Goal: Register for event/course

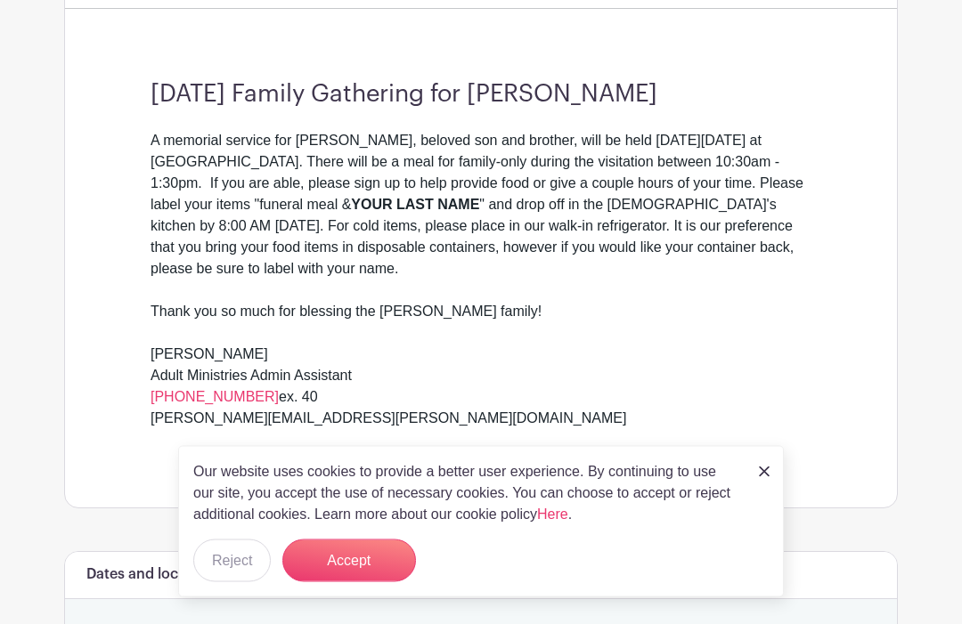
scroll to position [502, 0]
click at [411, 310] on div "Thank you so much for blessing the [PERSON_NAME] family!" at bounding box center [481, 322] width 661 height 43
click at [615, 318] on div "Thank you so much for blessing the [PERSON_NAME] family!" at bounding box center [481, 322] width 661 height 43
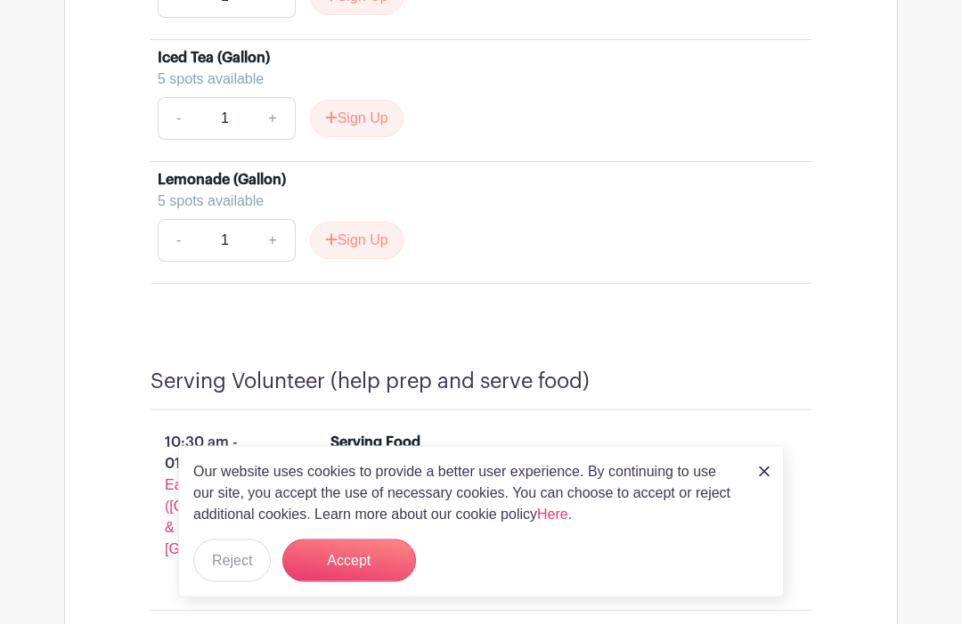
scroll to position [4010, 0]
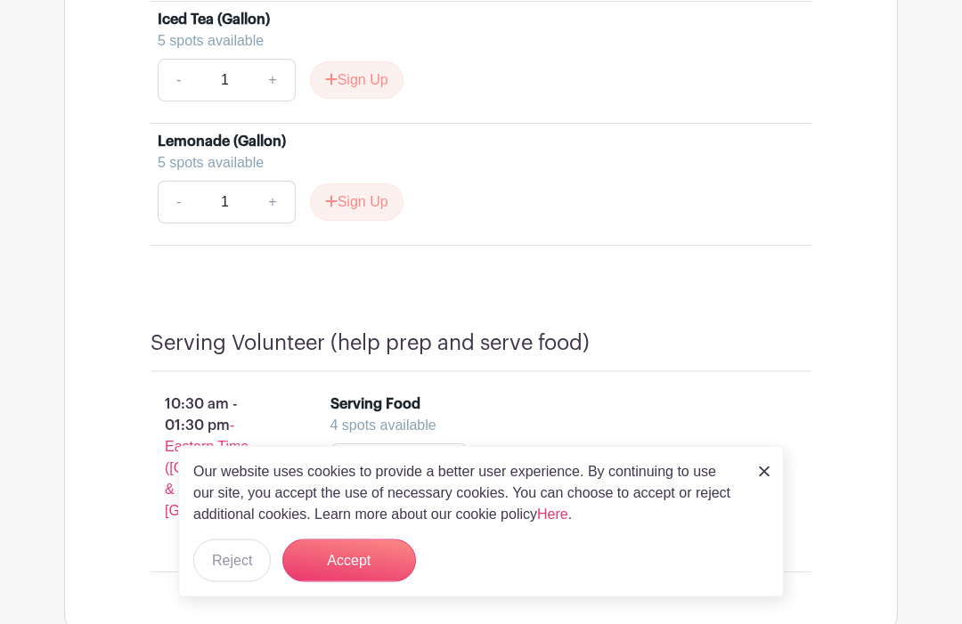
click at [541, 447] on button "Sign Up" at bounding box center [529, 465] width 94 height 37
click at [759, 477] on img at bounding box center [764, 472] width 11 height 11
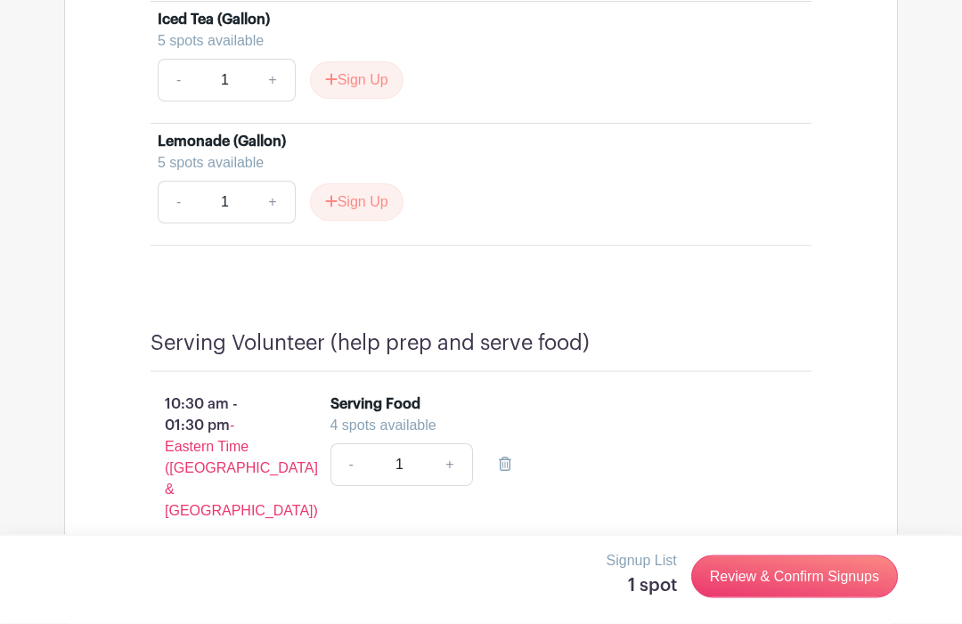
click at [440, 446] on link "+" at bounding box center [450, 465] width 45 height 43
type input "2"
click at [358, 444] on link "-" at bounding box center [350, 465] width 41 height 43
type input "1"
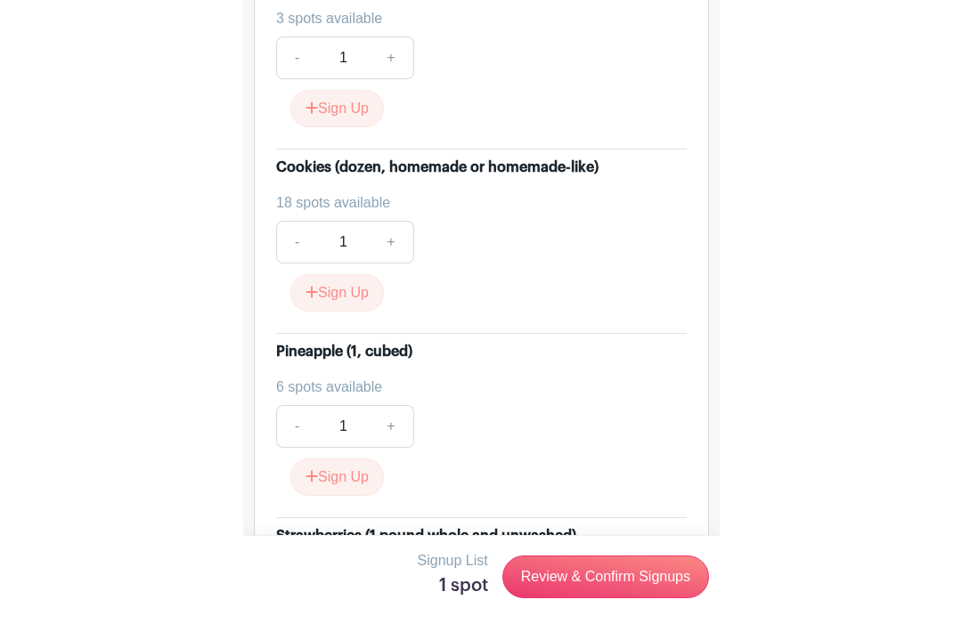
scroll to position [3111, 0]
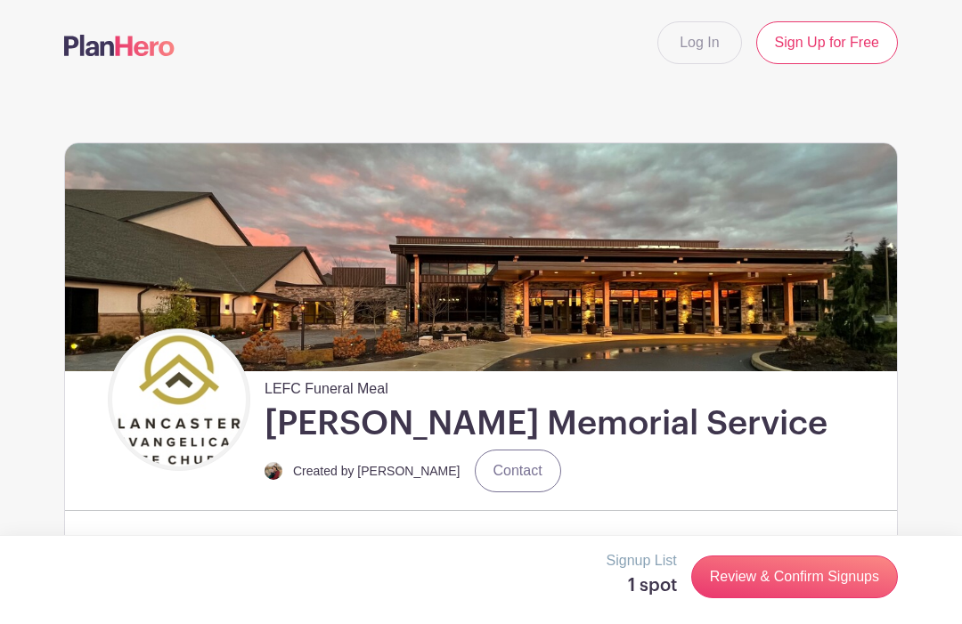
click at [747, 576] on link "Review & Confirm Signups" at bounding box center [794, 577] width 207 height 43
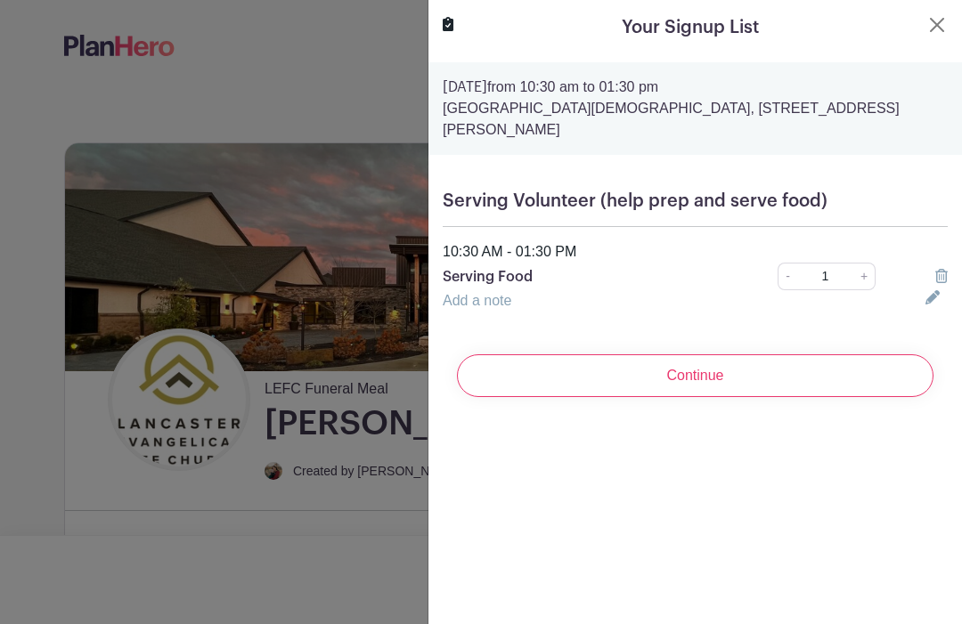
click at [926, 290] on icon at bounding box center [932, 297] width 14 height 14
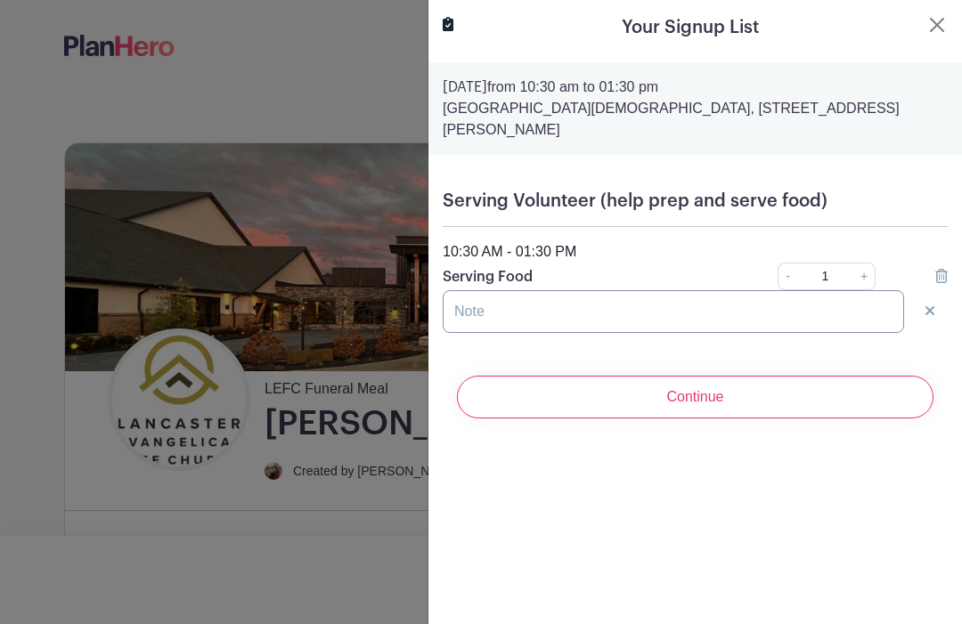
click at [703, 298] on input "text" at bounding box center [673, 311] width 461 height 43
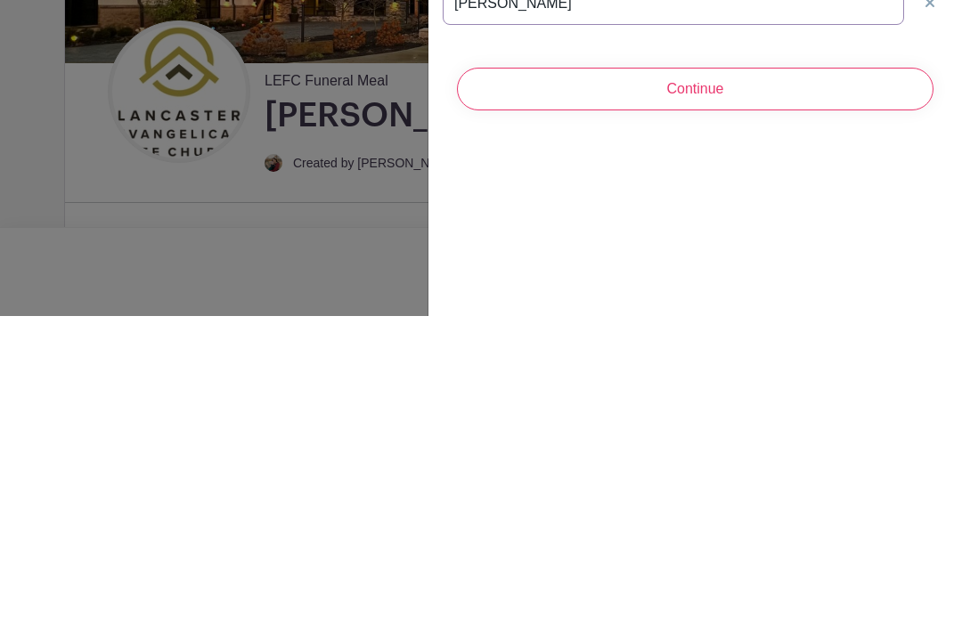
type input "Paula Keperling"
click at [694, 376] on input "Continue" at bounding box center [695, 397] width 477 height 43
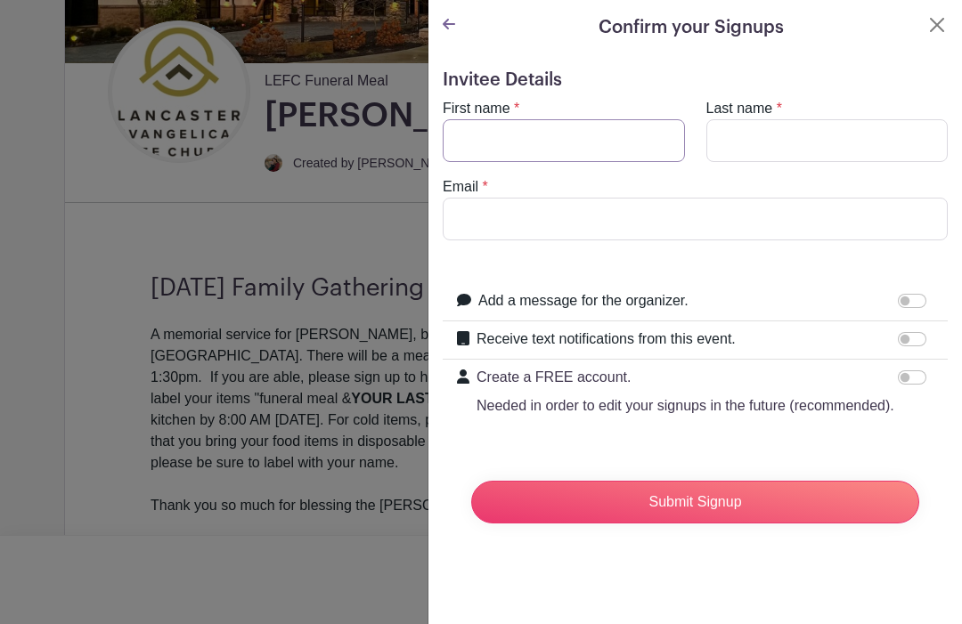
click at [665, 142] on input "First name" at bounding box center [564, 140] width 242 height 43
type input "Paula"
click at [804, 131] on input "Last name" at bounding box center [827, 140] width 242 height 43
type input "Keperling"
click at [590, 218] on input "Email" at bounding box center [695, 219] width 505 height 43
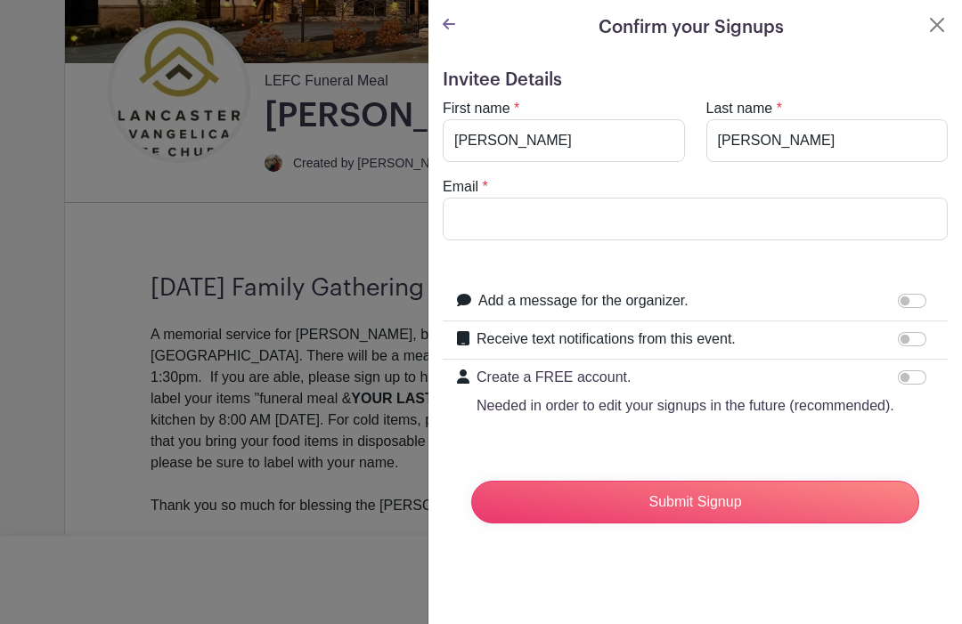
click at [931, 33] on button "Close" at bounding box center [936, 24] width 21 height 21
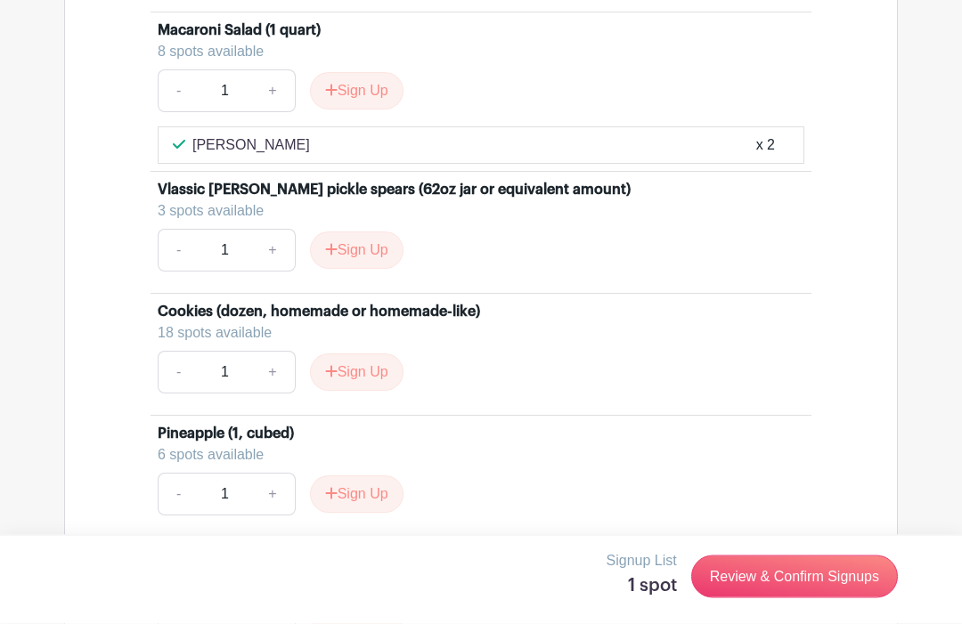
scroll to position [2987, 0]
click at [272, 353] on link "+" at bounding box center [272, 372] width 45 height 43
type input "2"
click at [378, 354] on button "Sign Up" at bounding box center [357, 372] width 94 height 37
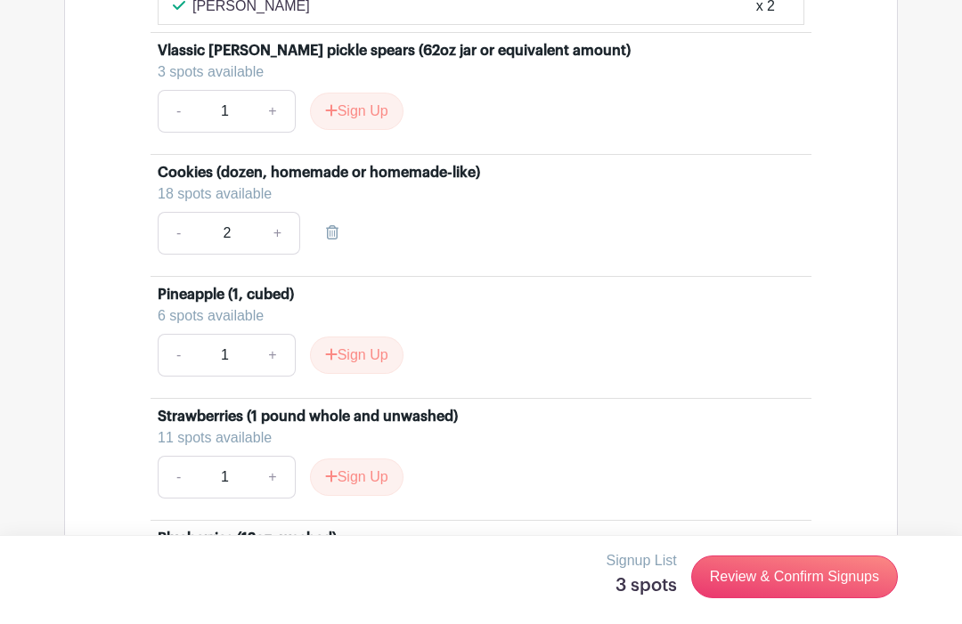
scroll to position [3125, 0]
click at [274, 213] on link "+" at bounding box center [278, 234] width 45 height 43
type input "3"
click at [180, 212] on link "-" at bounding box center [178, 233] width 41 height 43
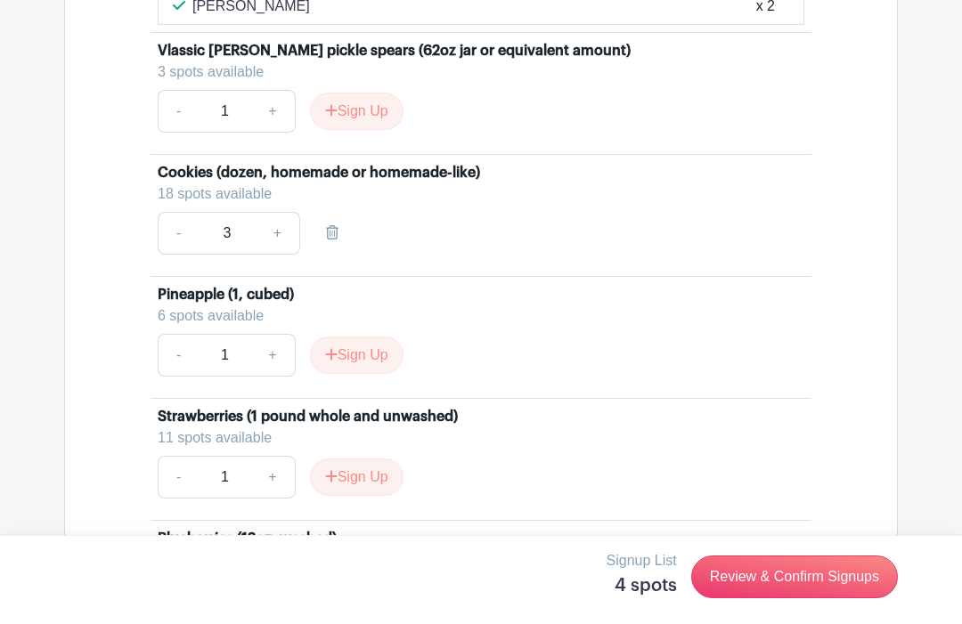
type input "2"
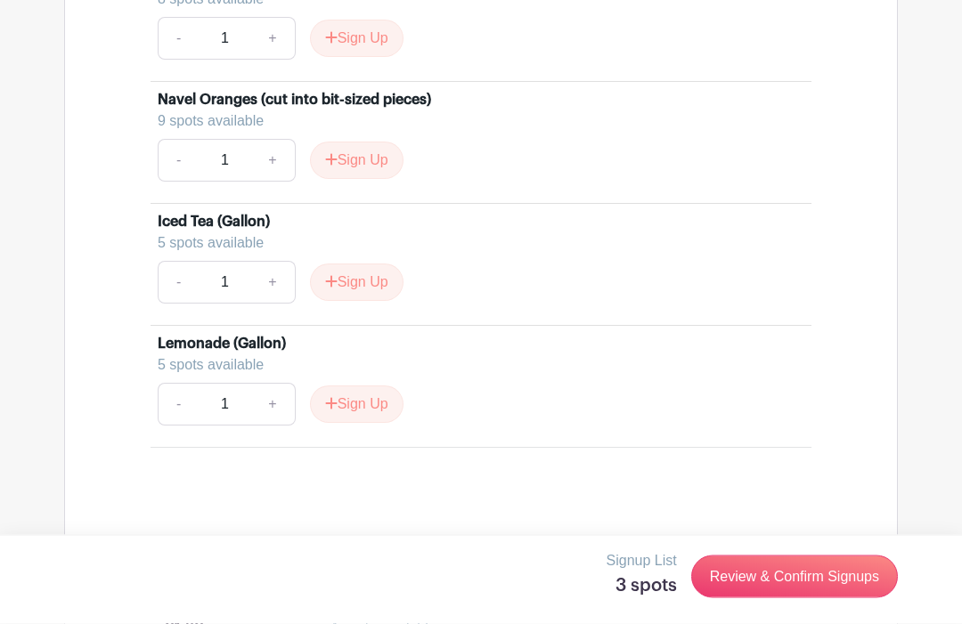
scroll to position [3813, 0]
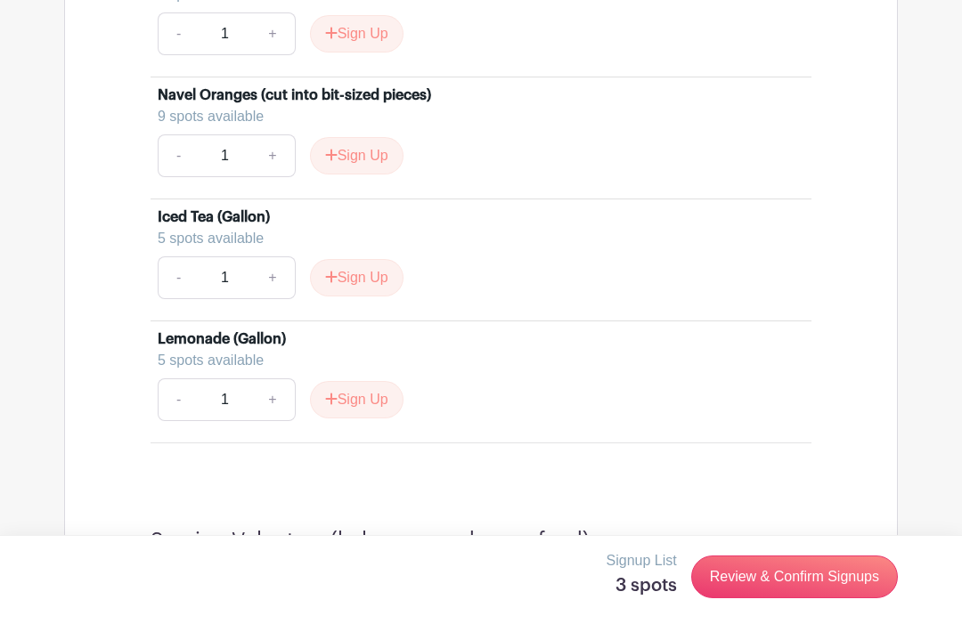
click at [825, 599] on link "Review & Confirm Signups" at bounding box center [794, 577] width 207 height 43
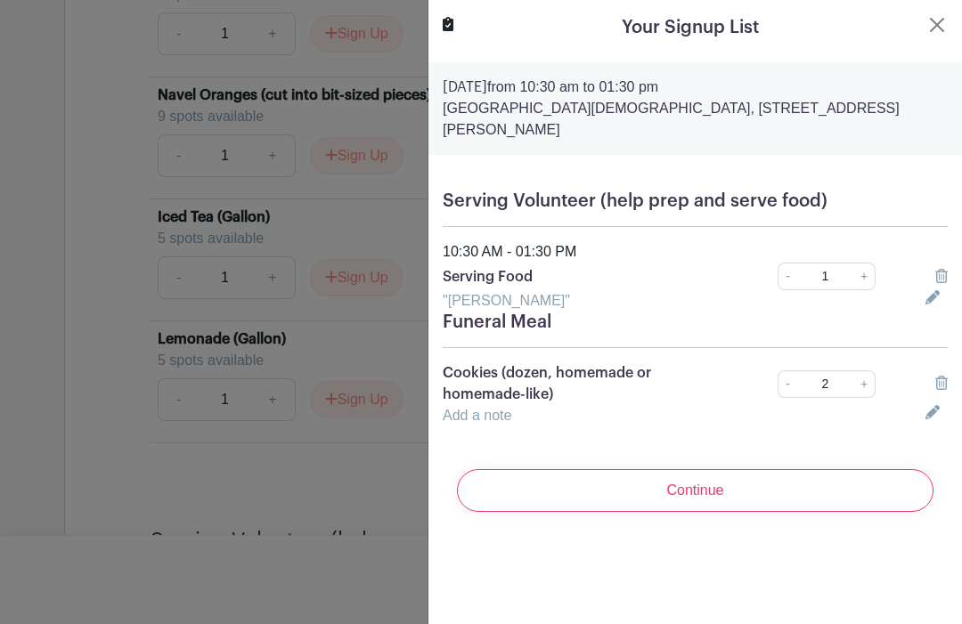
click at [930, 32] on button "Close" at bounding box center [936, 24] width 21 height 21
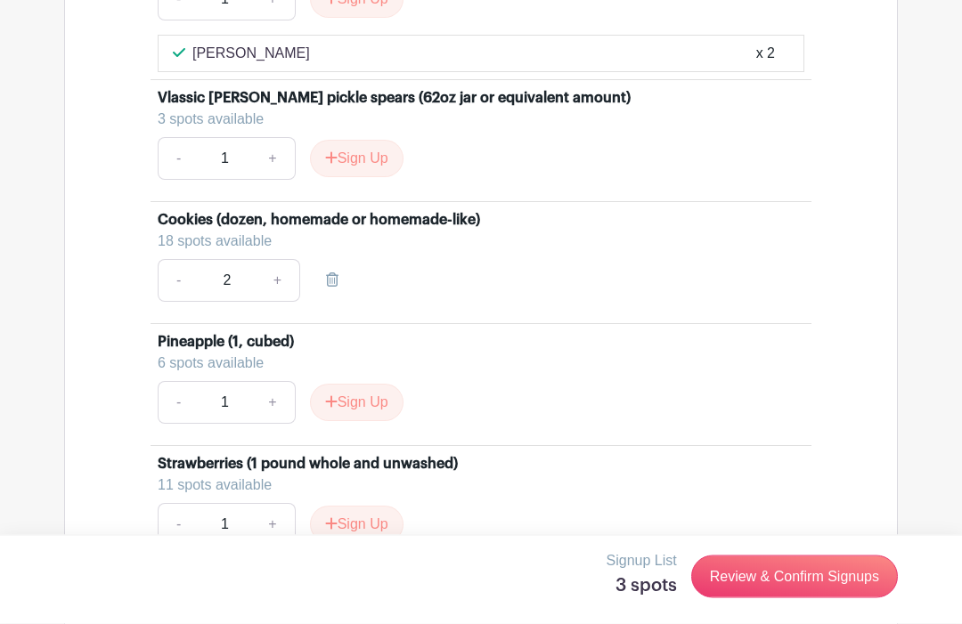
scroll to position [3078, 0]
click at [801, 575] on link "Review & Confirm Signups" at bounding box center [794, 577] width 207 height 43
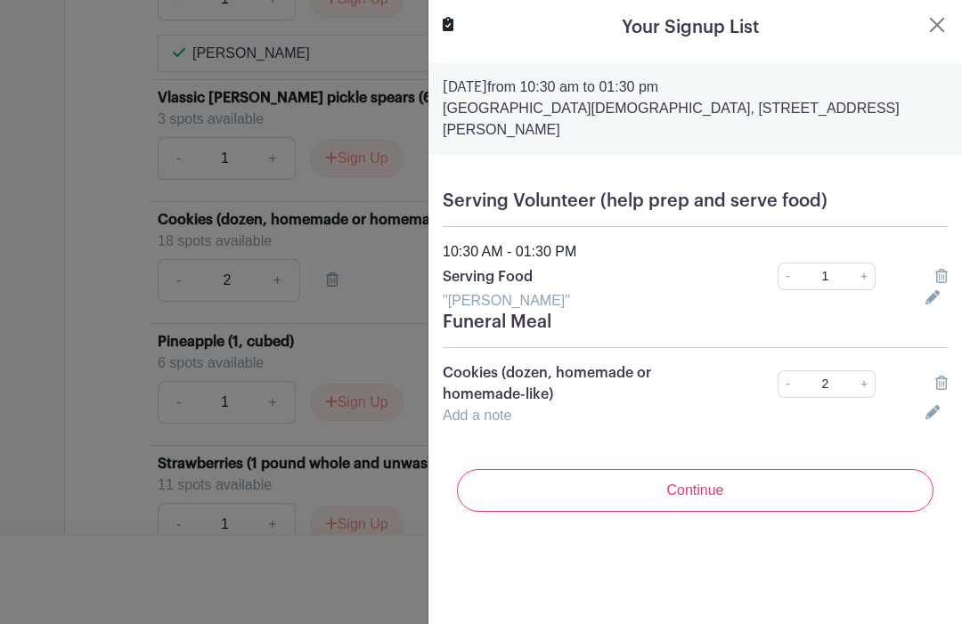
click at [917, 405] on div at bounding box center [937, 415] width 44 height 21
click at [918, 383] on div "Cookies (dozen, homemade or homemade-like) - 2 +" at bounding box center [695, 384] width 526 height 43
click at [926, 405] on icon at bounding box center [932, 412] width 14 height 14
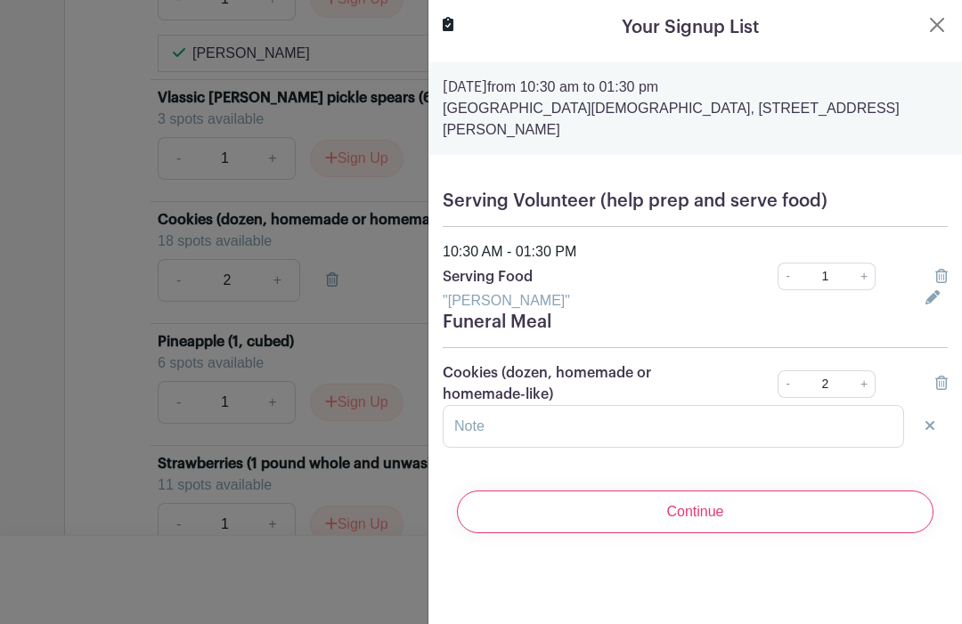
click at [332, 570] on div at bounding box center [481, 312] width 962 height 624
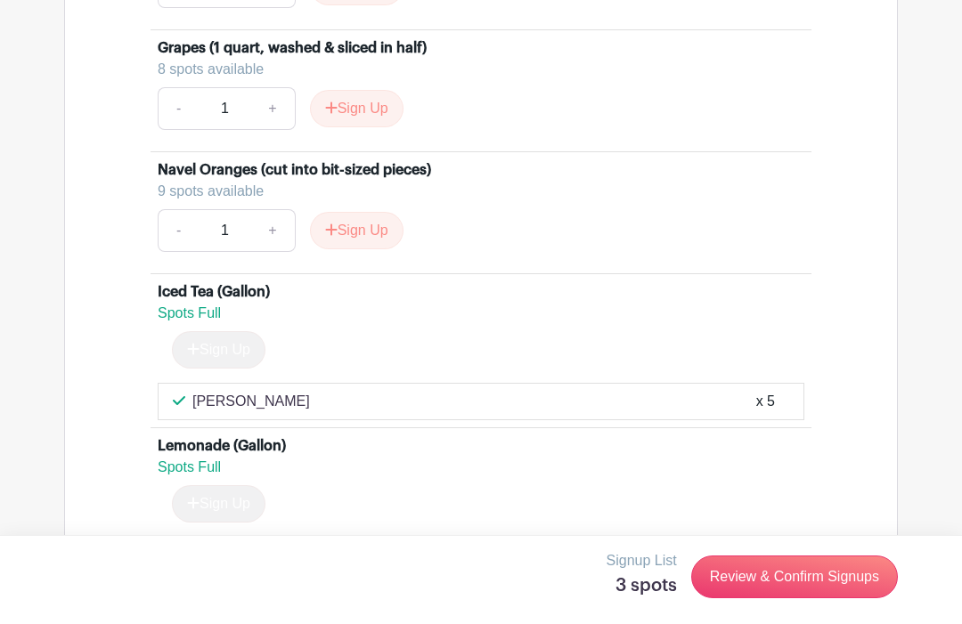
scroll to position [3742, 0]
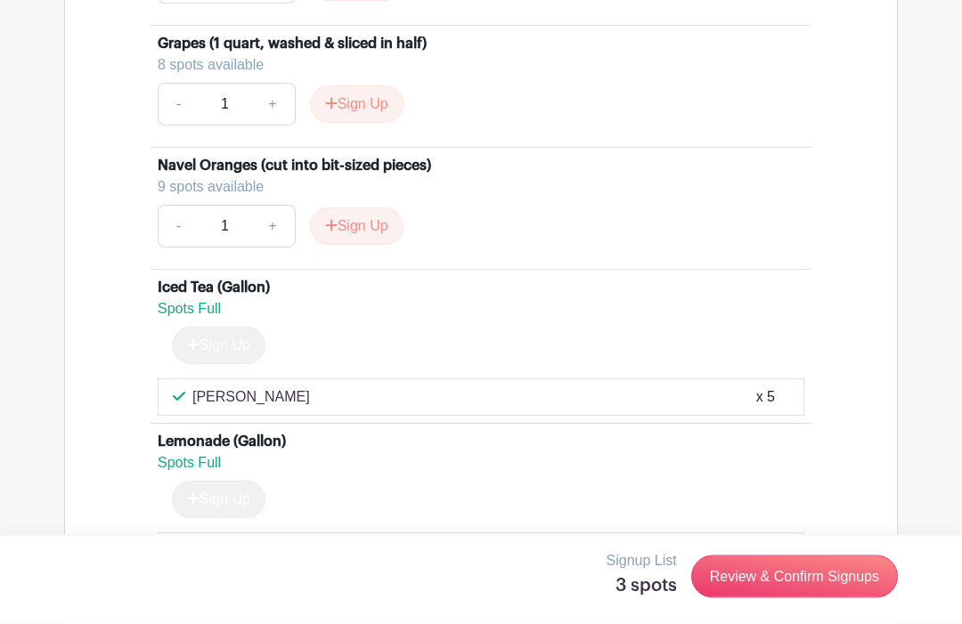
click at [833, 599] on link "Review & Confirm Signups" at bounding box center [794, 577] width 207 height 43
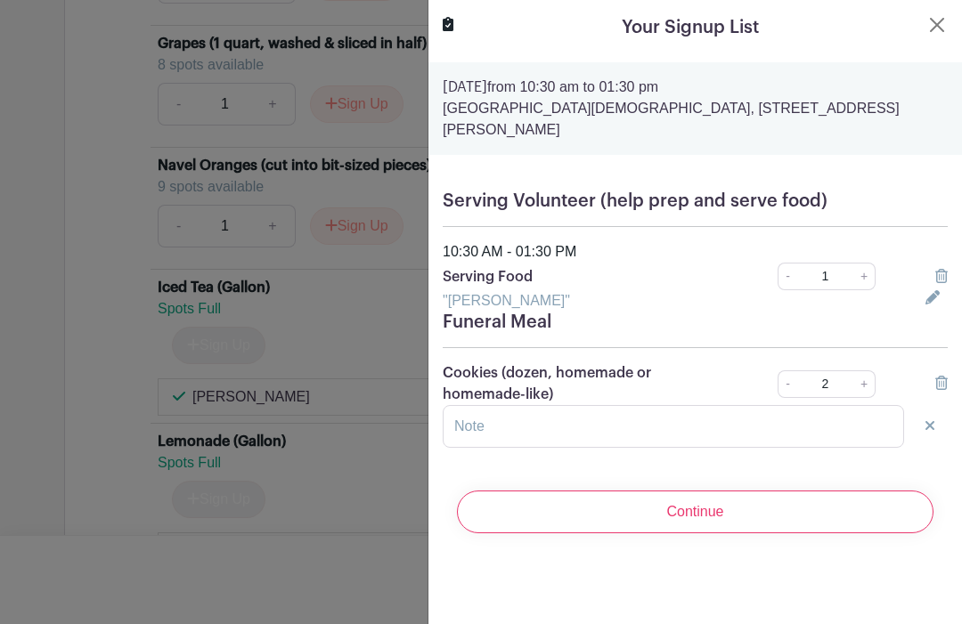
click at [868, 371] on link "+" at bounding box center [864, 385] width 22 height 28
type input "3"
click at [668, 419] on input "text" at bounding box center [673, 426] width 461 height 43
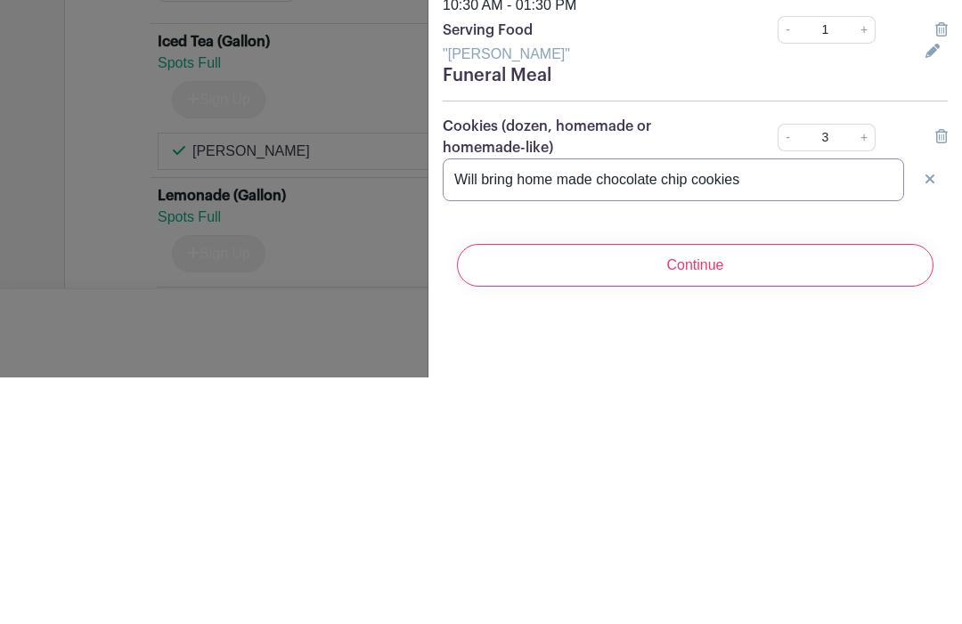
type input "Will bring home made chocolate chip cookies"
click at [722, 491] on input "Continue" at bounding box center [695, 512] width 477 height 43
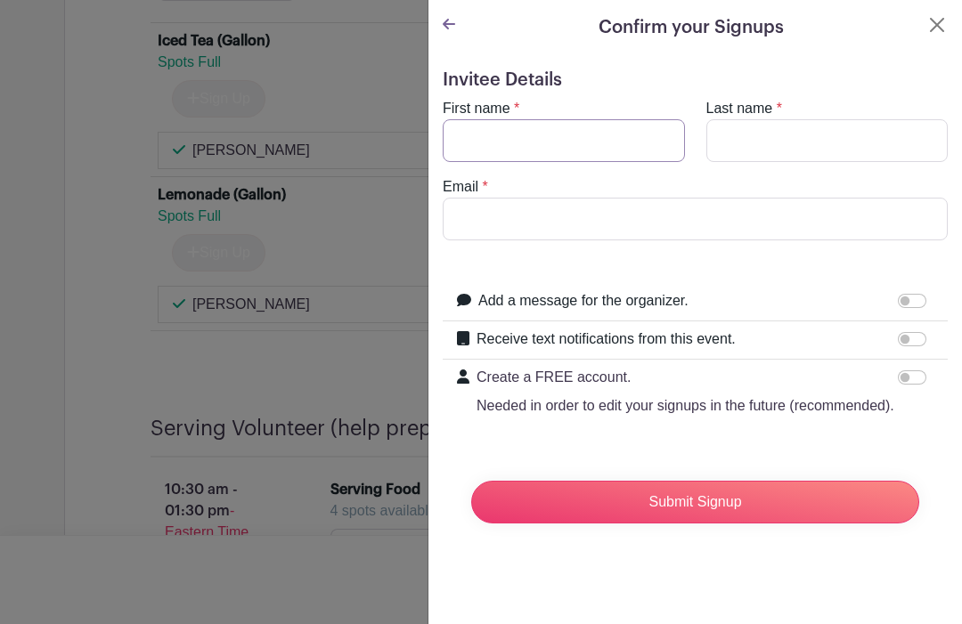
click at [643, 137] on input "First name" at bounding box center [564, 140] width 242 height 43
type input "Paula"
click at [804, 151] on input "Last name" at bounding box center [827, 140] width 242 height 43
type input "Keperling"
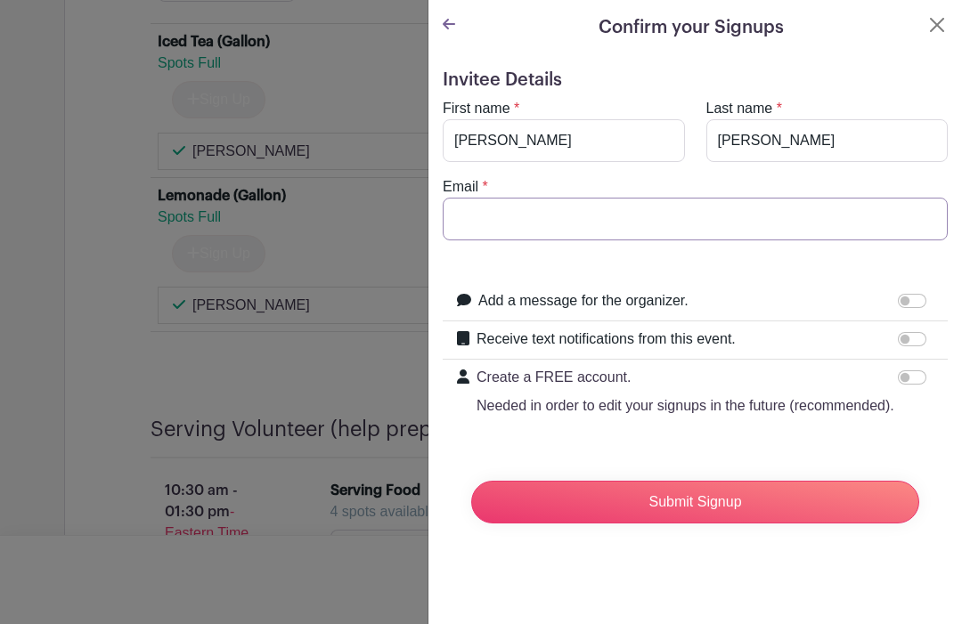
click at [656, 221] on input "Email" at bounding box center [695, 219] width 505 height 43
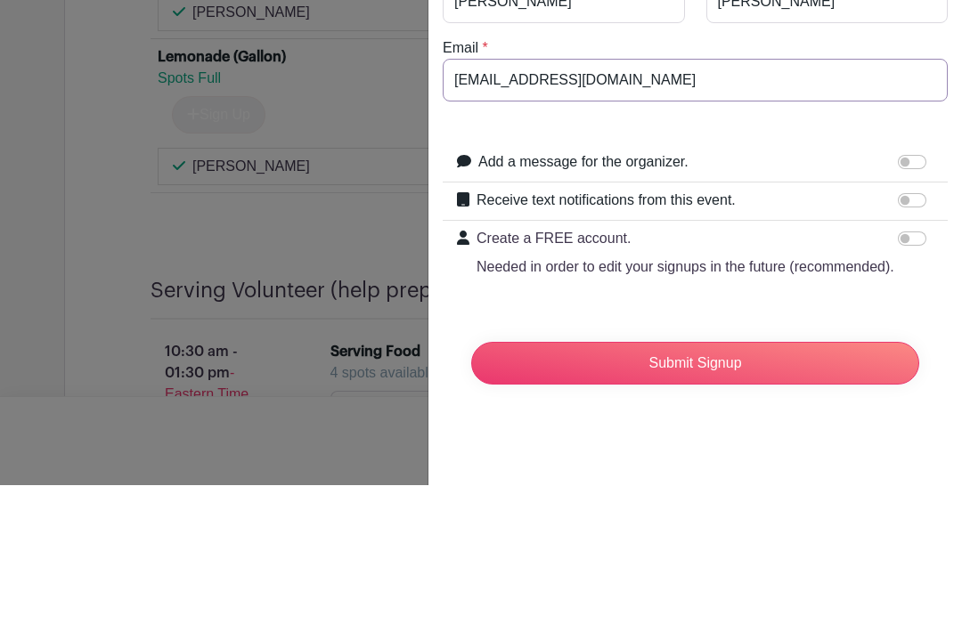
type input "kipandpaula@gmail.com"
click at [912, 332] on input "Receive text notifications from this event." at bounding box center [912, 339] width 29 height 14
checkbox input "true"
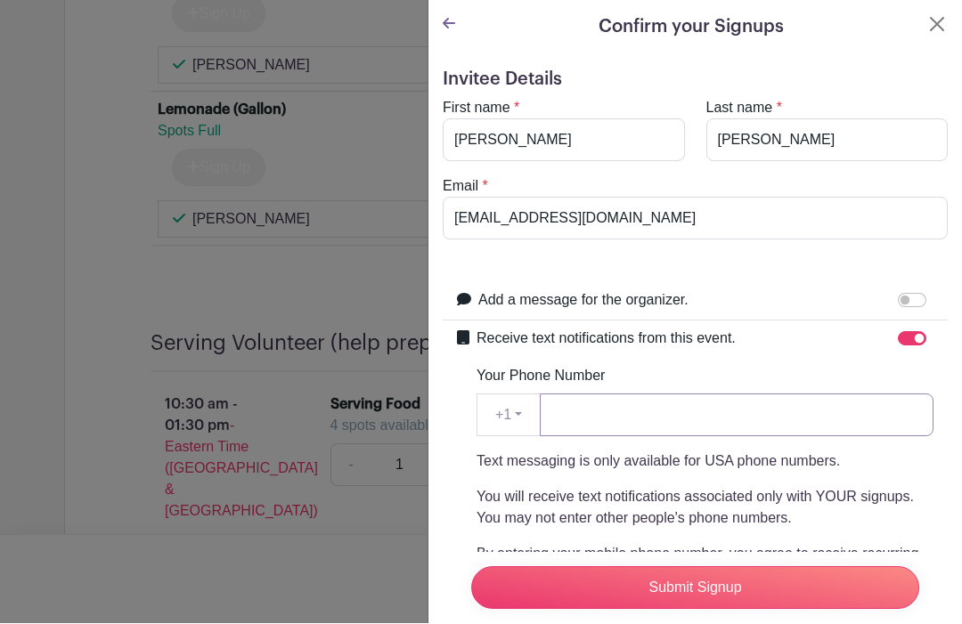
click at [650, 426] on input "Your Phone Number" at bounding box center [737, 416] width 394 height 43
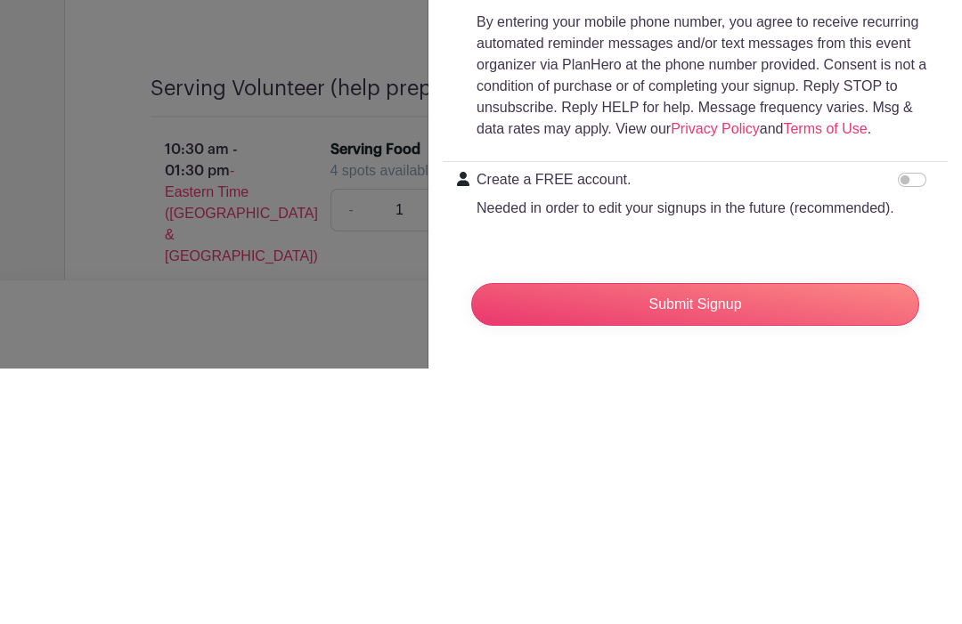
scroll to position [277, 0]
type input "717-575-1383"
click at [909, 428] on input "Create a FREE account. Needed in order to edit your signups in the future (reco…" at bounding box center [912, 435] width 29 height 14
checkbox input "true"
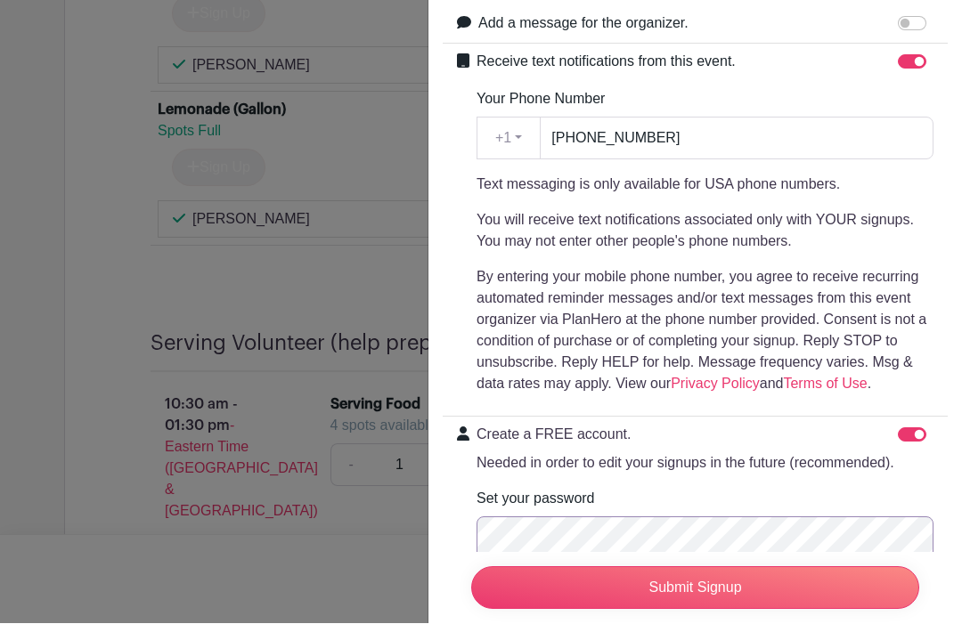
scroll to position [4075, 0]
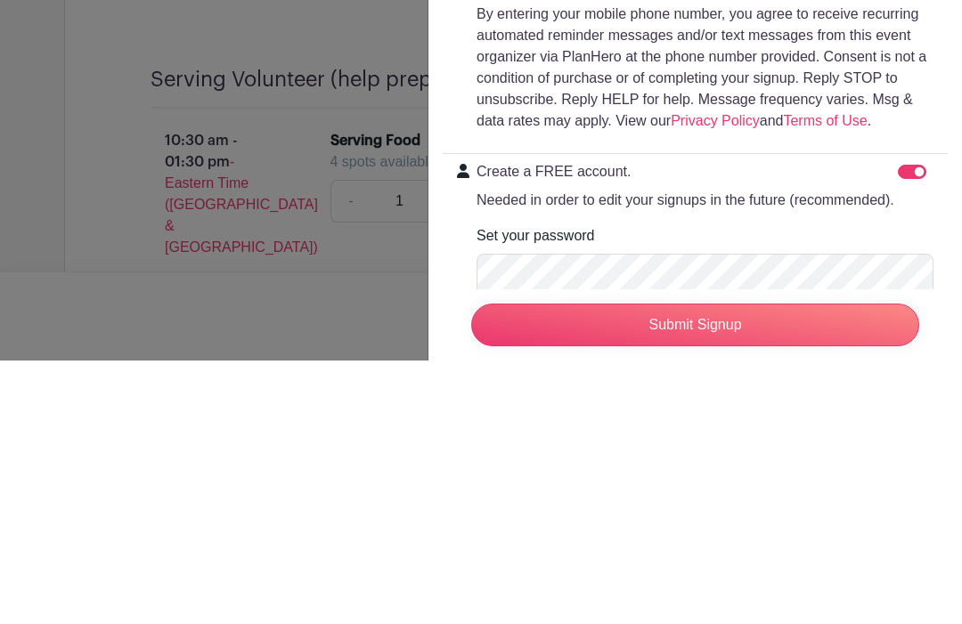
click at [582, 567] on input "Submit Signup" at bounding box center [695, 588] width 448 height 43
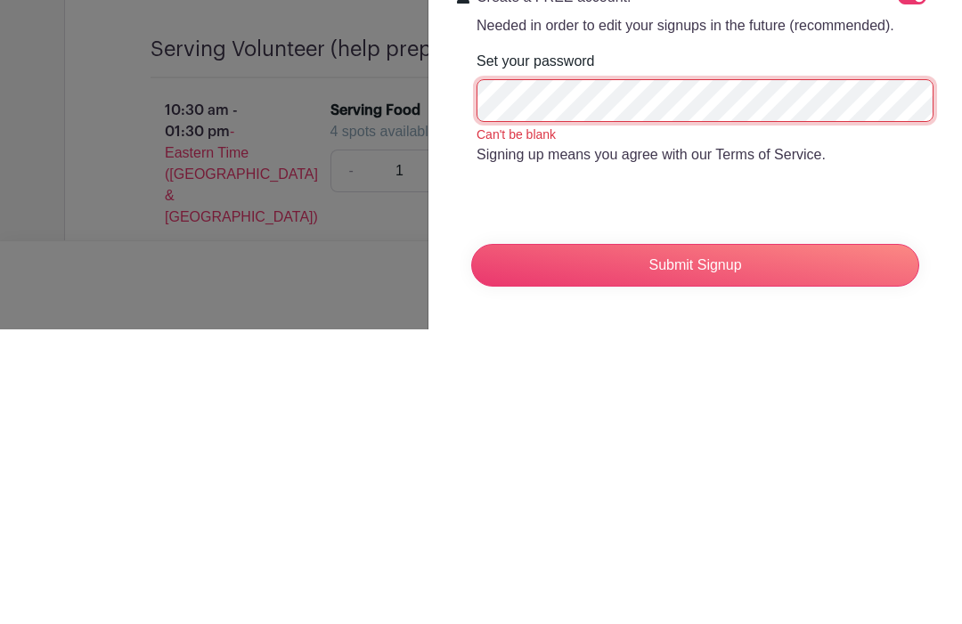
scroll to position [534, 0]
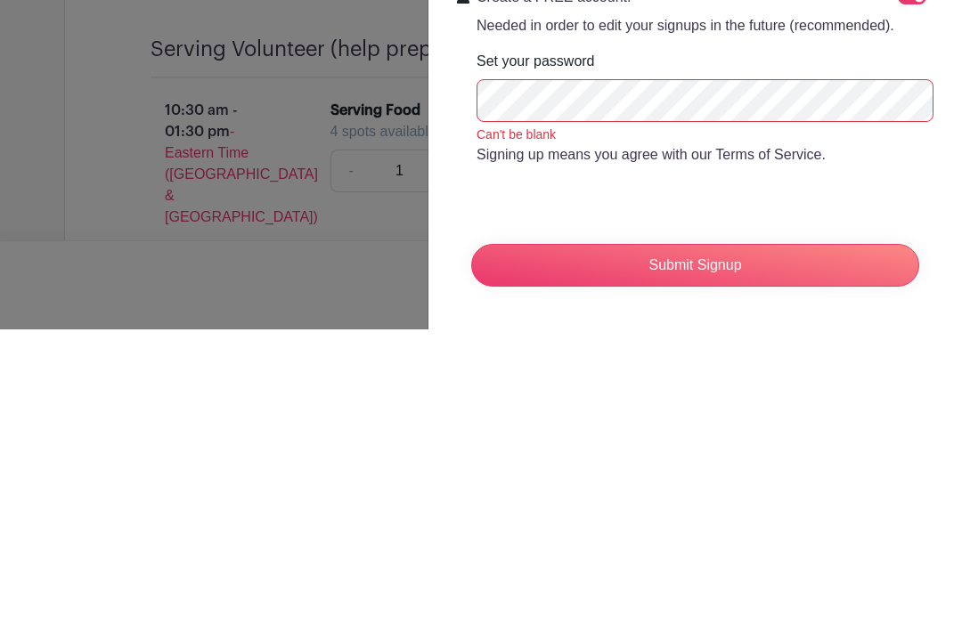
click at [737, 539] on input "Submit Signup" at bounding box center [695, 560] width 448 height 43
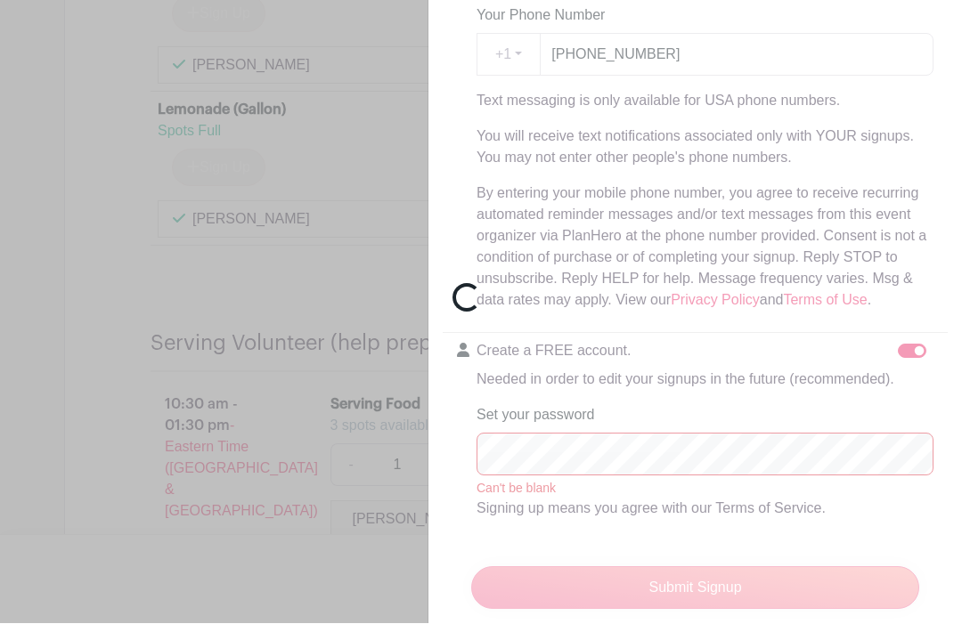
scroll to position [4075, 0]
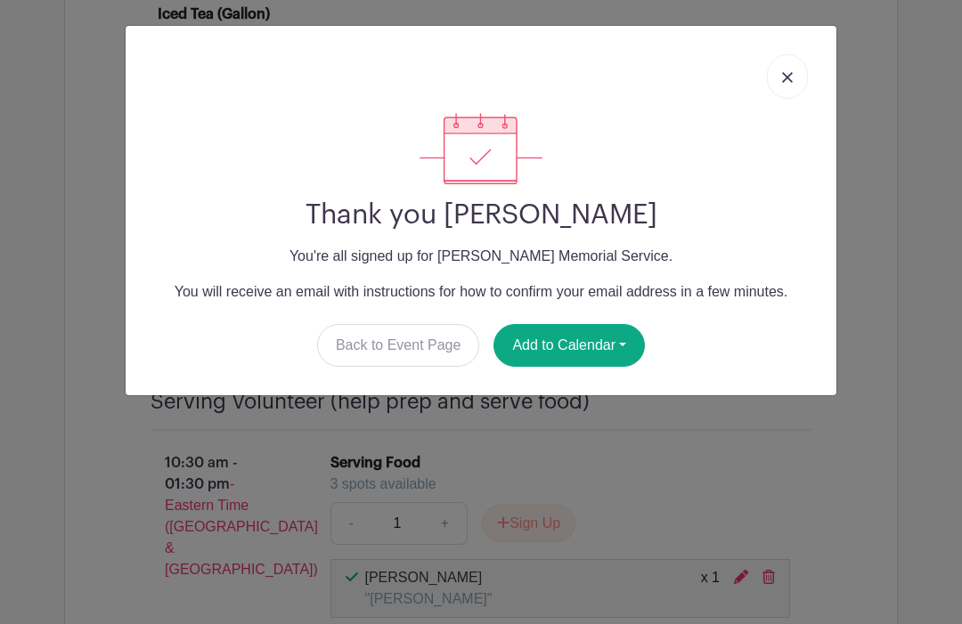
click at [598, 341] on button "Add to Calendar" at bounding box center [568, 345] width 151 height 43
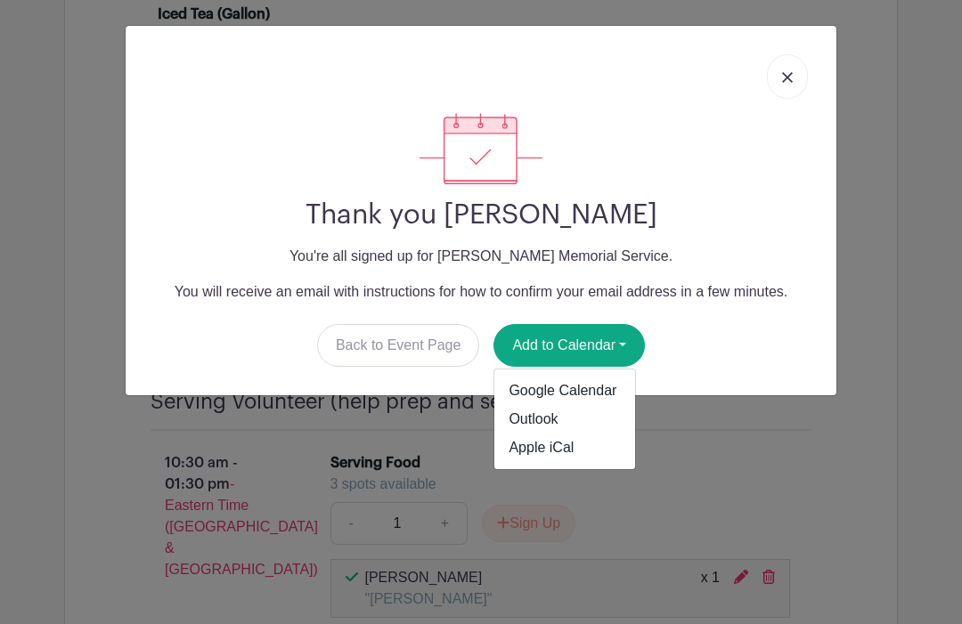
click at [566, 454] on link "Apple iCal" at bounding box center [564, 448] width 141 height 29
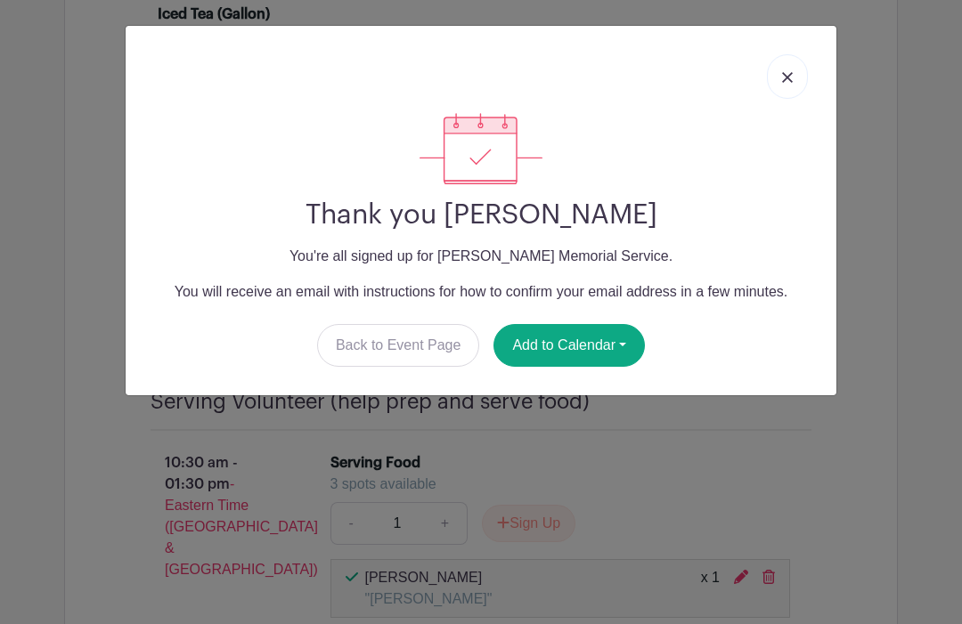
scroll to position [4104, 0]
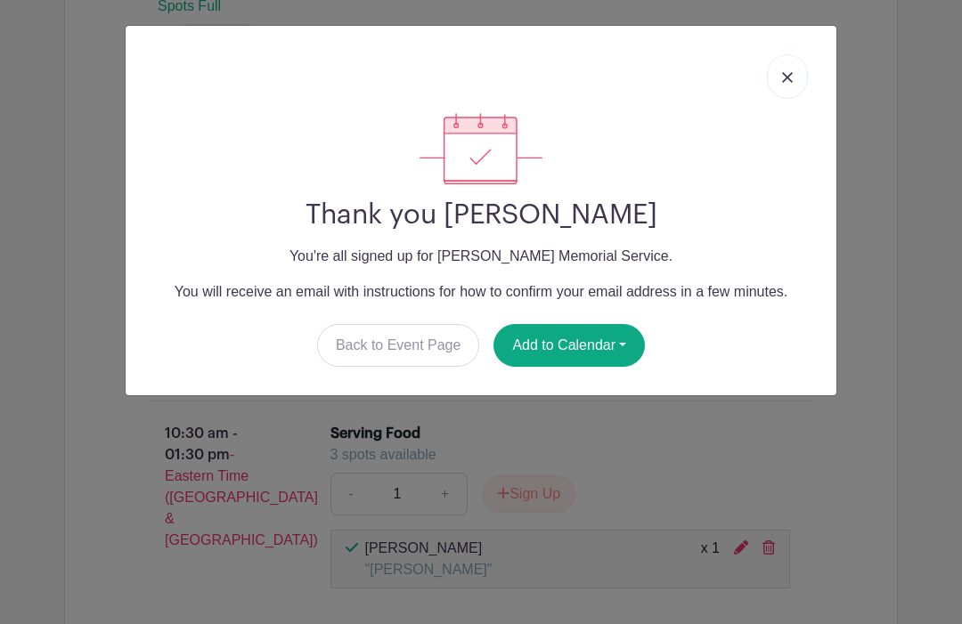
click at [800, 74] on link at bounding box center [787, 76] width 41 height 45
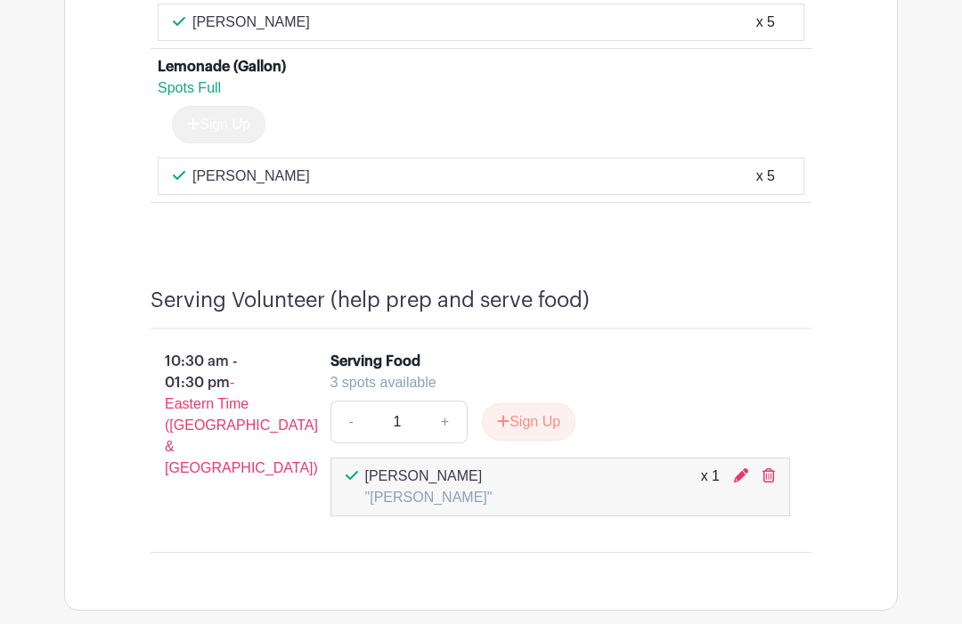
scroll to position [4177, 0]
